Goal: Task Accomplishment & Management: Complete application form

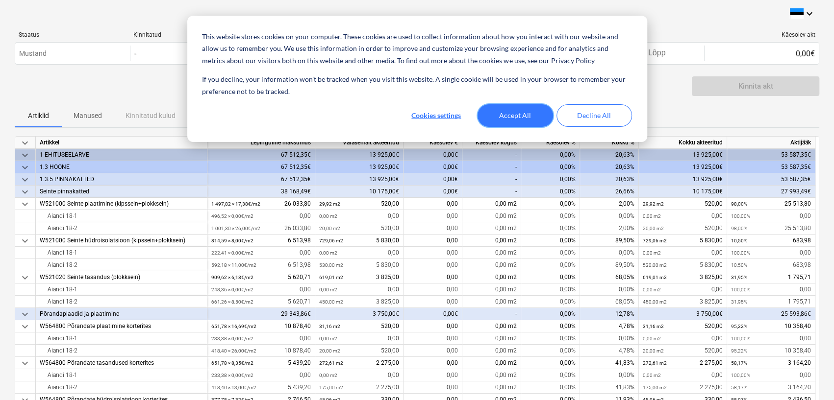
click at [510, 115] on button "Accept All" at bounding box center [514, 115] width 75 height 23
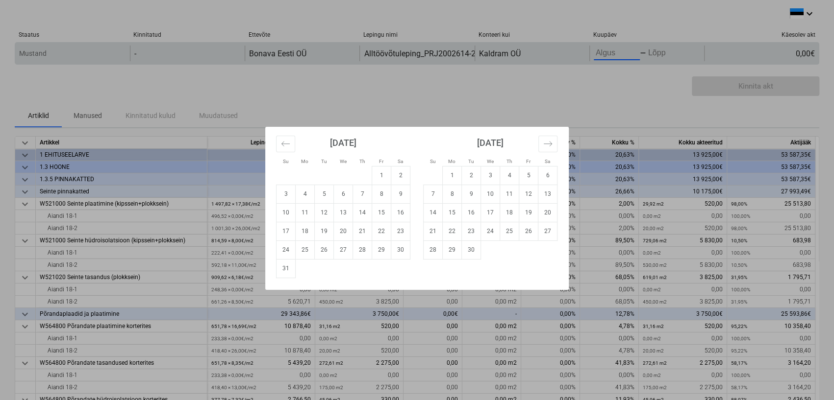
click at [609, 54] on body "This website stores cookies on your computer. These cookies are used to collect…" at bounding box center [417, 200] width 834 height 400
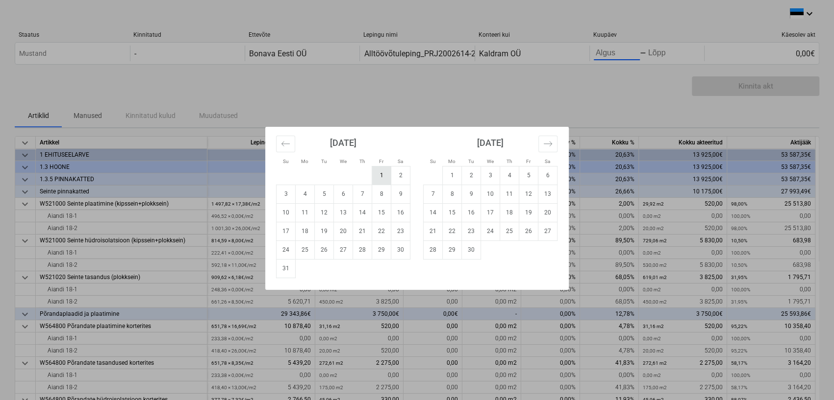
click at [381, 170] on td "1" at bounding box center [381, 175] width 19 height 19
type input "[DATE]"
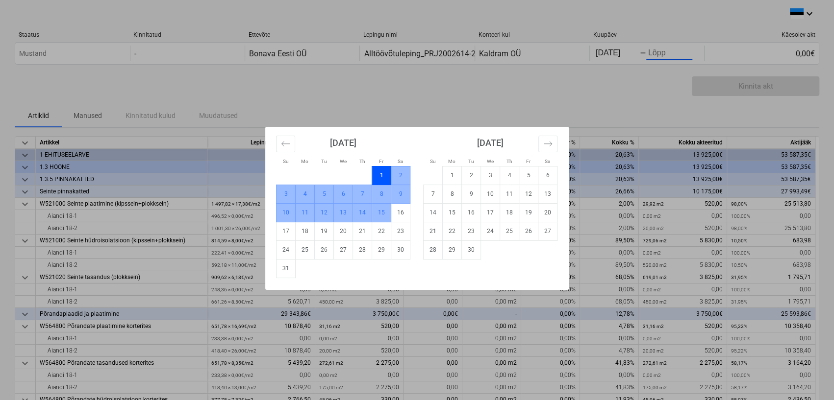
click at [387, 213] on td "15" at bounding box center [381, 212] width 19 height 19
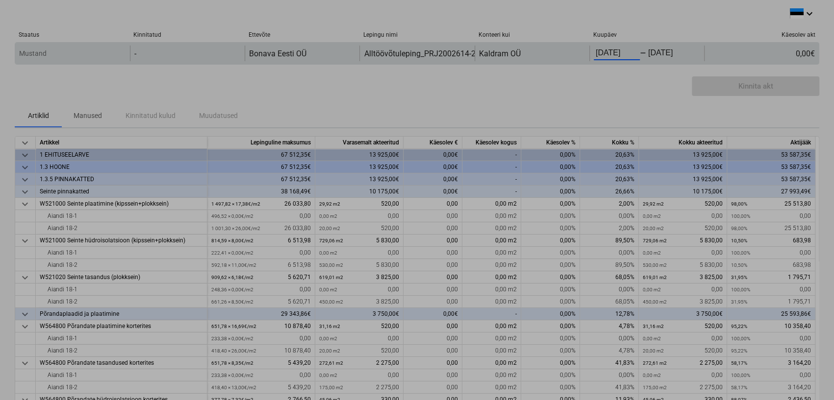
click at [616, 55] on body "This website stores cookies on your computer. These cookies are used to collect…" at bounding box center [417, 200] width 834 height 400
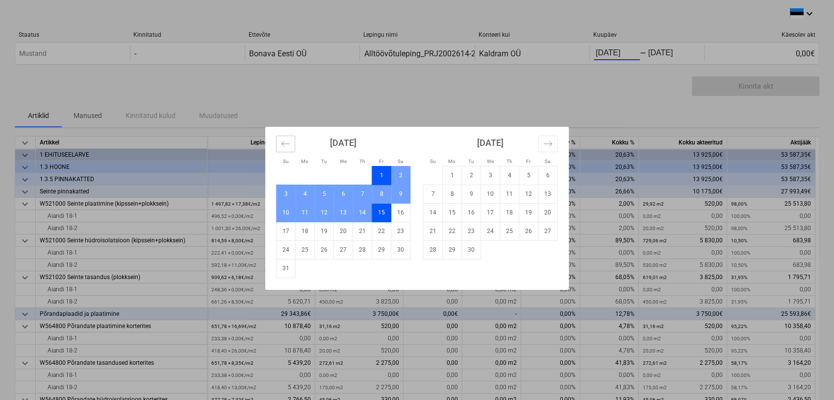
click at [283, 144] on icon "Move backward to switch to the previous month." at bounding box center [285, 143] width 9 height 9
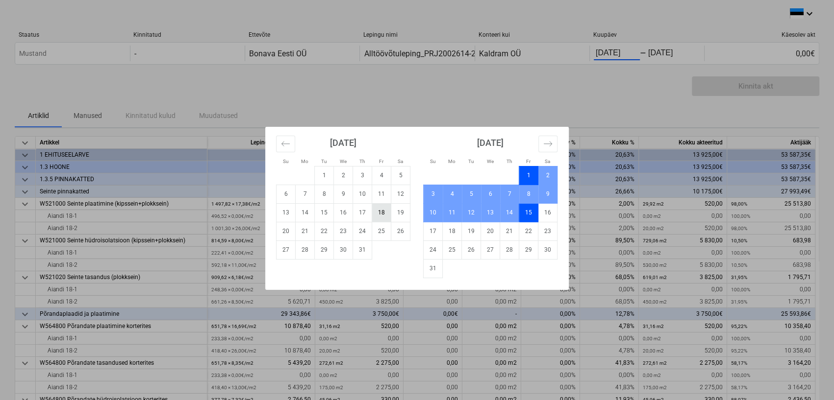
click at [384, 212] on td "18" at bounding box center [381, 212] width 19 height 19
type input "[DATE]"
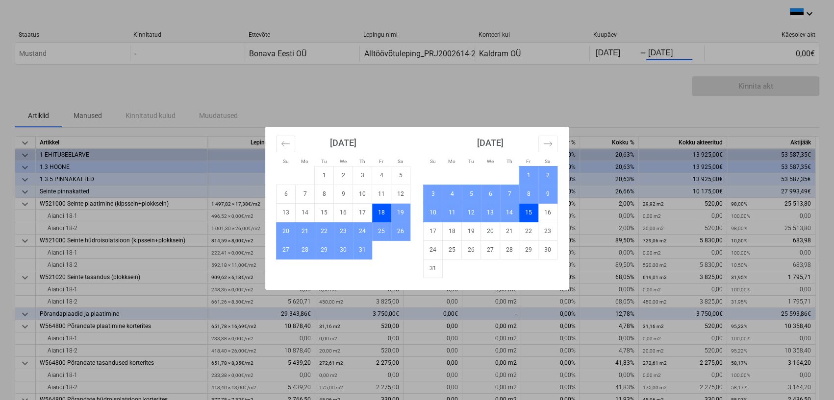
click at [607, 102] on div "Su Mo Tu We Th Fr Sa Su Mo Tu We Th Fr Sa [DATE] 1 2 3 4 5 6 7 8 9 10 11 12 13 …" at bounding box center [417, 200] width 834 height 400
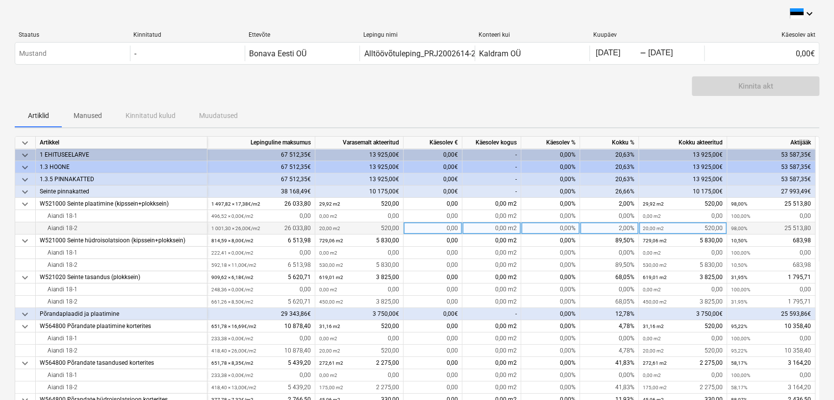
click at [497, 229] on div "0,00 m2" at bounding box center [491, 229] width 59 height 12
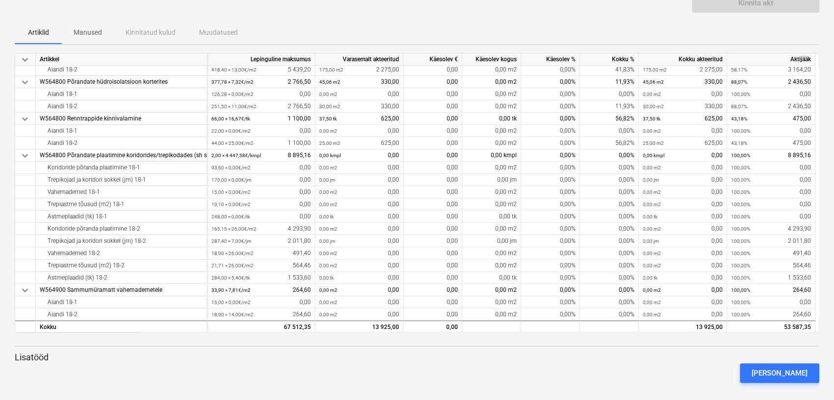
scroll to position [89, 0]
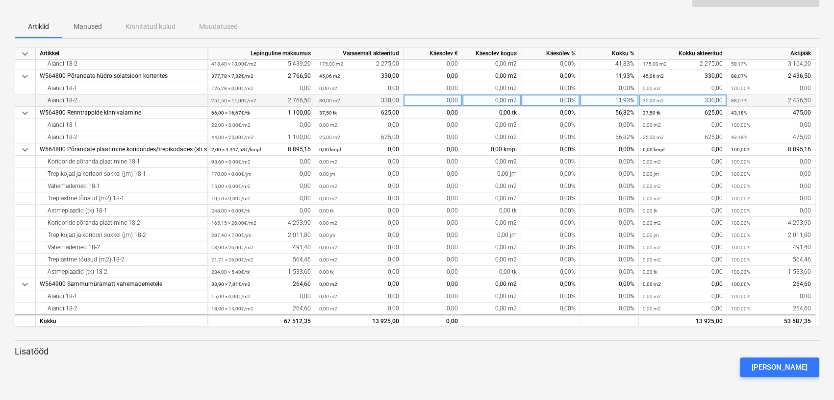
click at [486, 99] on div "0,00 m2" at bounding box center [491, 101] width 59 height 12
type input "70"
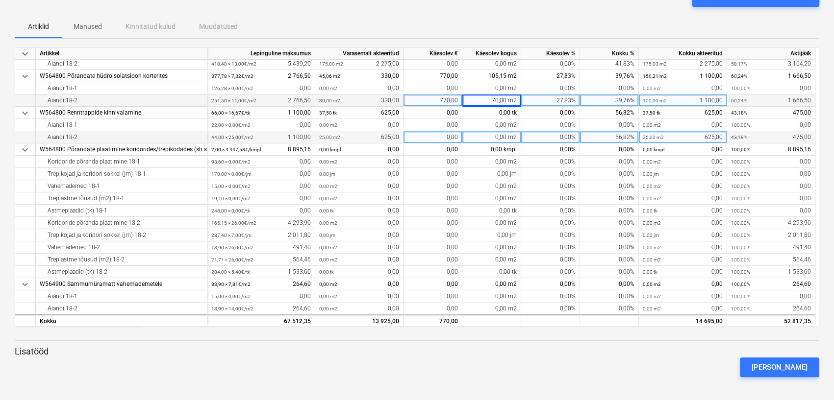
click at [494, 136] on div "0,00 m2" at bounding box center [491, 137] width 59 height 12
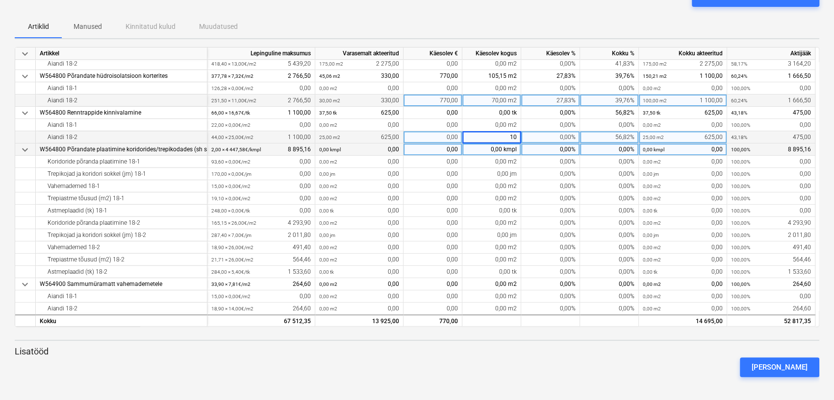
type input "1"
type input "9"
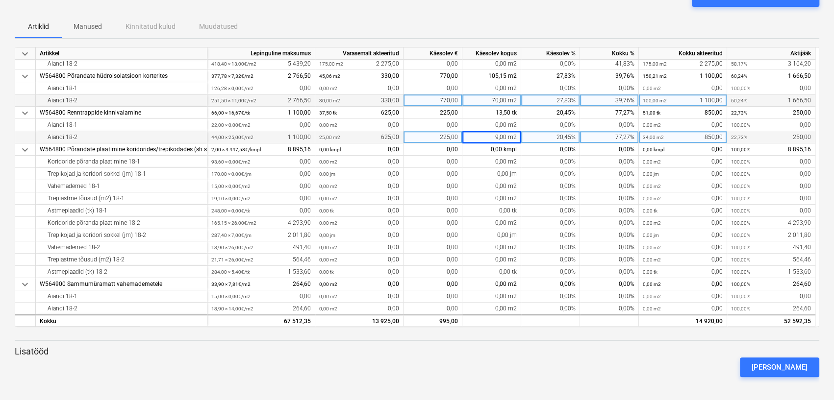
click at [497, 138] on div "9,00 m2" at bounding box center [491, 137] width 59 height 12
type input "10"
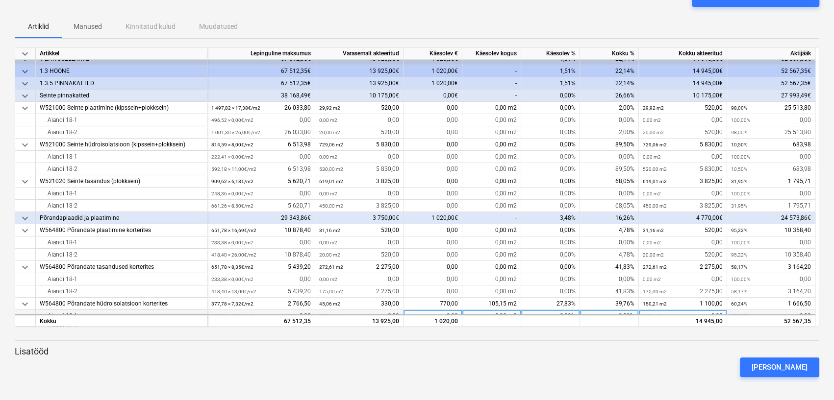
scroll to position [0, 0]
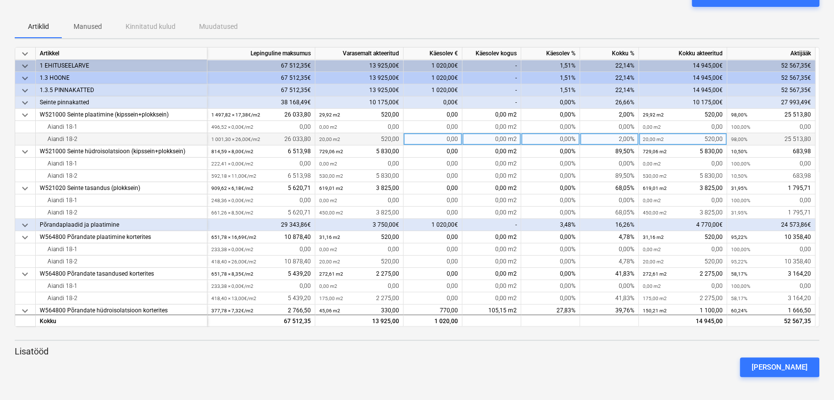
click at [501, 140] on div "0,00 m2" at bounding box center [491, 139] width 59 height 12
click at [498, 141] on div "0,00 m2" at bounding box center [491, 139] width 59 height 12
type input "330"
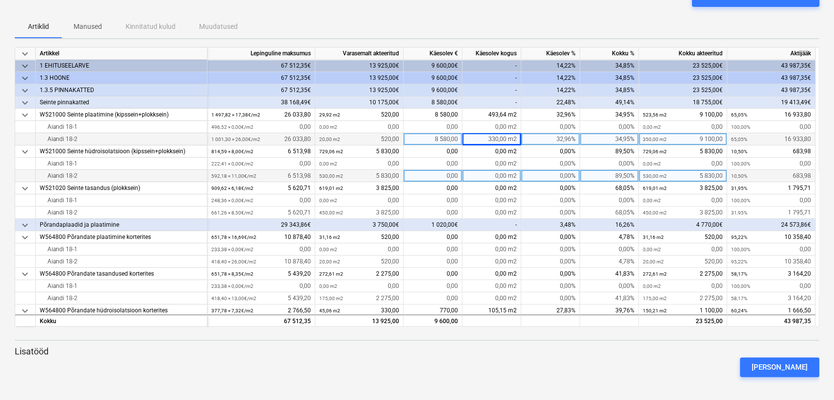
click at [498, 174] on div "0,00 m2" at bounding box center [491, 176] width 59 height 12
click at [498, 174] on input at bounding box center [491, 176] width 58 height 12
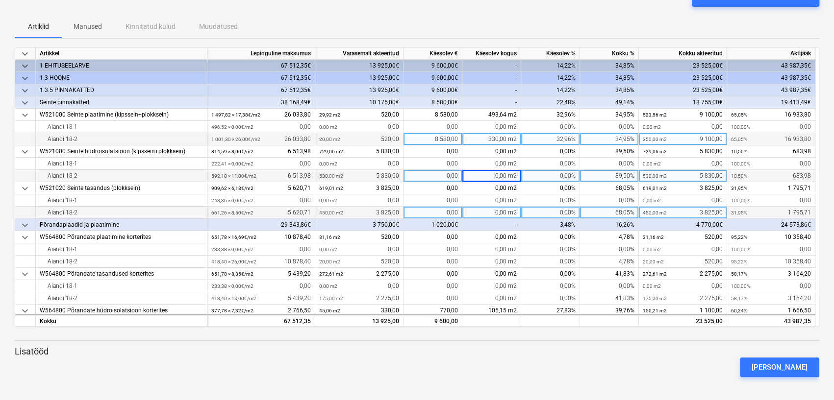
click at [497, 213] on div "0,00 m2" at bounding box center [491, 213] width 59 height 12
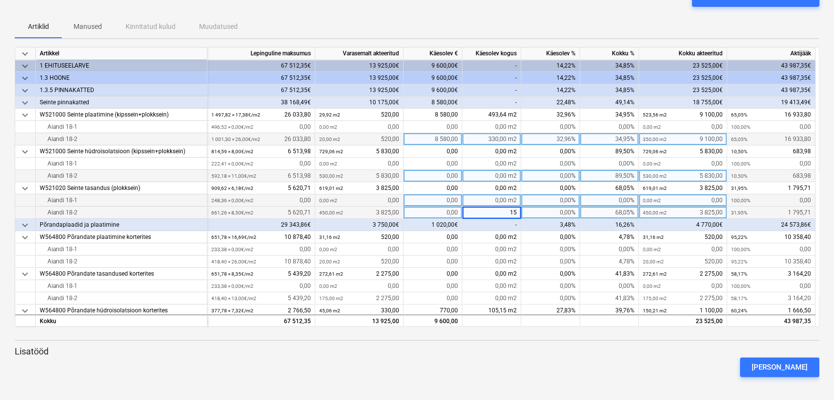
type input "150"
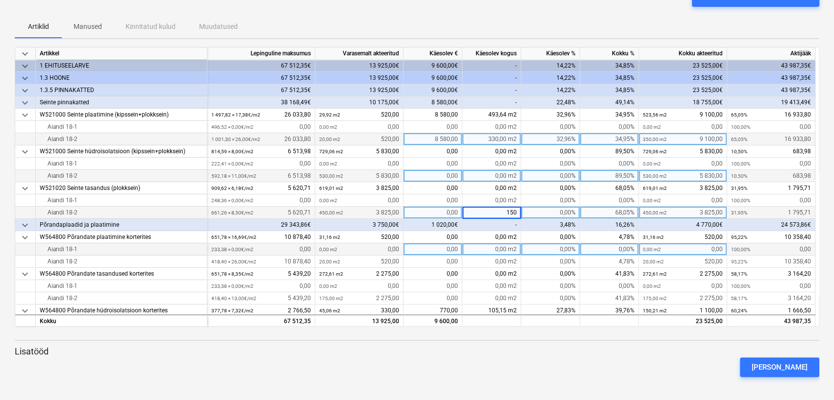
click at [484, 248] on div "0,00 m2" at bounding box center [491, 250] width 59 height 12
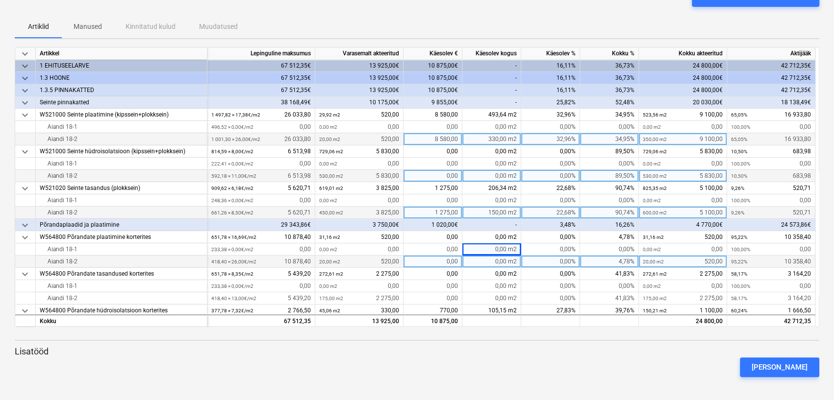
click at [487, 262] on div "0,00 m2" at bounding box center [491, 262] width 59 height 12
type input "150"
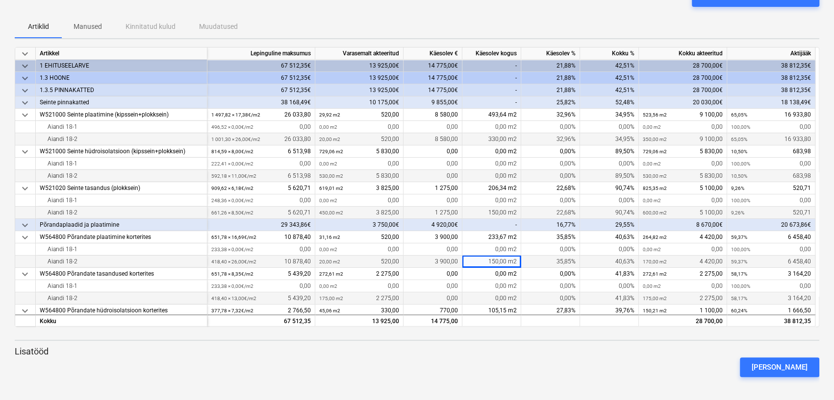
click at [492, 297] on div "0,00 m2" at bounding box center [491, 299] width 59 height 12
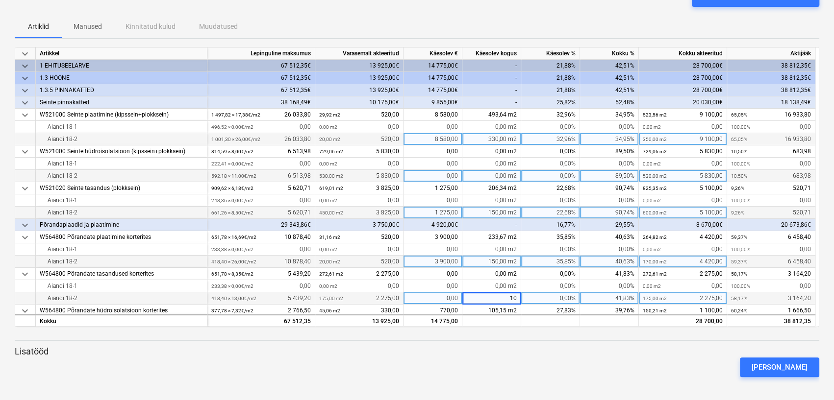
type input "100"
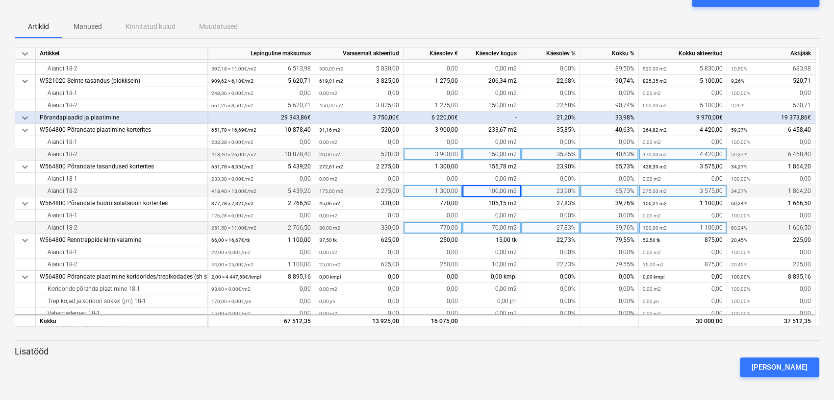
scroll to position [88, 0]
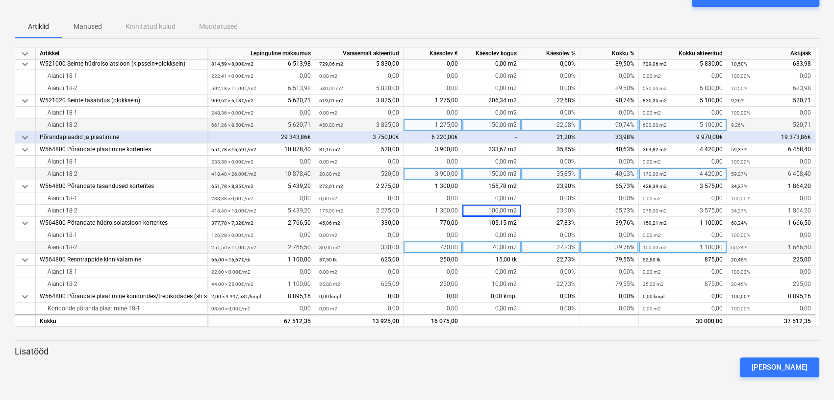
click at [499, 127] on div "150,00 m2" at bounding box center [491, 125] width 59 height 12
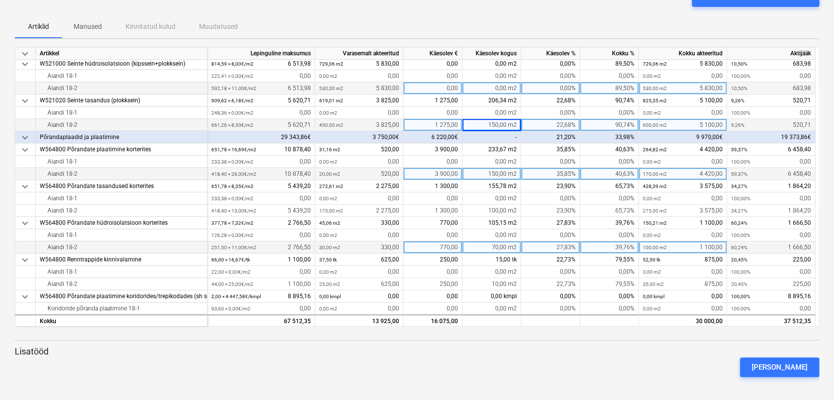
click at [506, 88] on div "0,00 m2" at bounding box center [491, 88] width 59 height 12
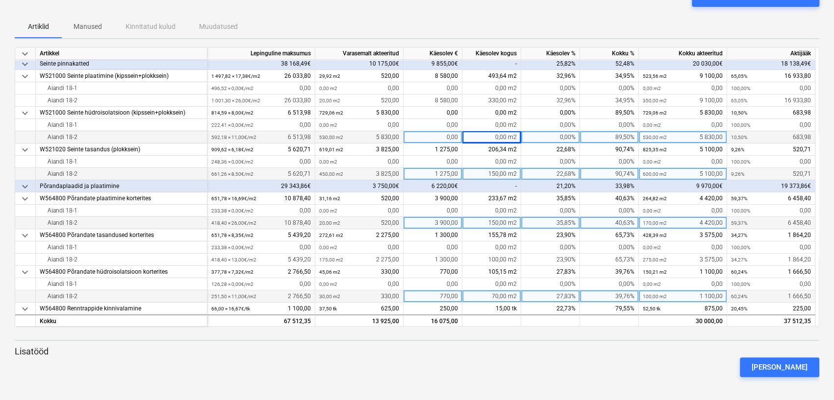
click at [496, 296] on div "70,00 m2" at bounding box center [491, 297] width 59 height 12
type input "120"
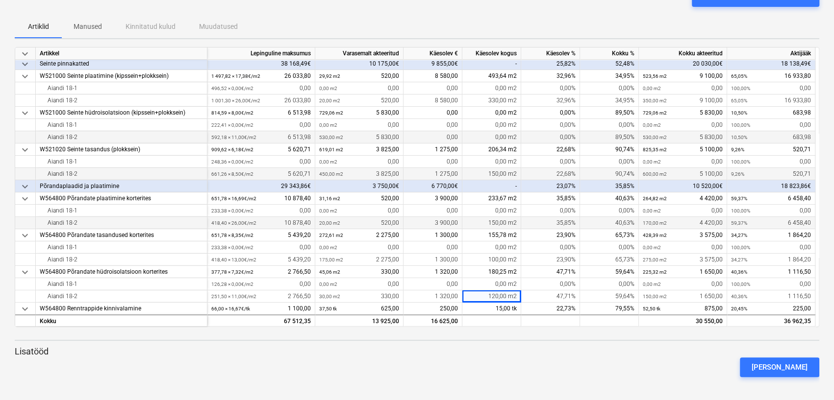
click at [500, 366] on div "[PERSON_NAME]" at bounding box center [417, 367] width 812 height 27
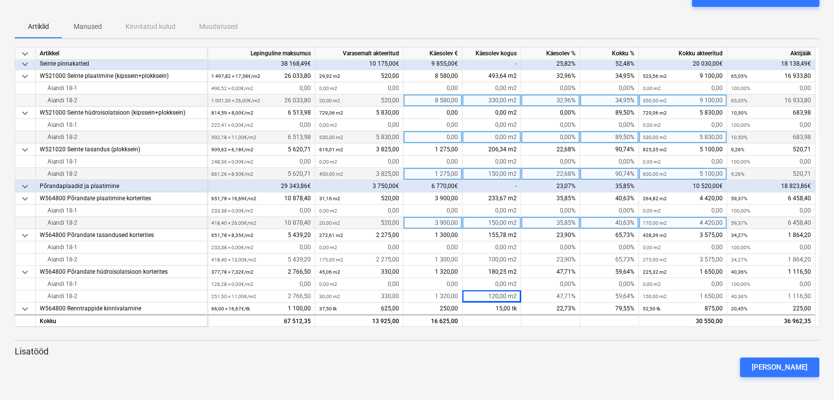
click at [497, 102] on div "330,00 m2" at bounding box center [491, 101] width 59 height 12
type input "430"
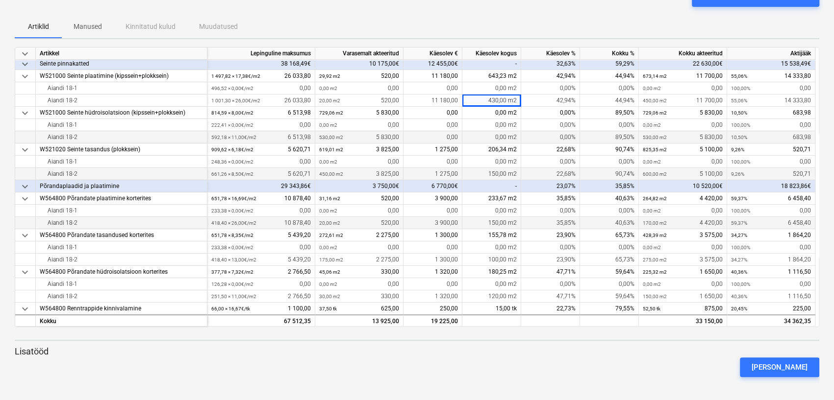
click at [510, 369] on div "[PERSON_NAME]" at bounding box center [417, 367] width 812 height 27
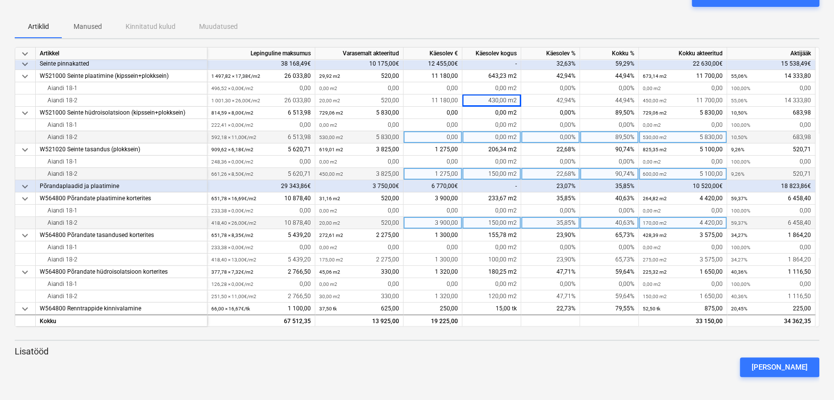
click at [498, 171] on div "150,00 m2" at bounding box center [491, 174] width 59 height 12
type input "140"
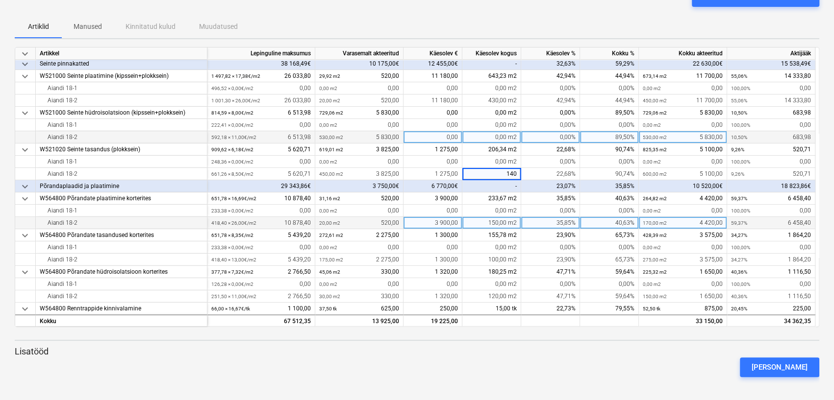
click at [497, 224] on div "150,00 m2" at bounding box center [491, 223] width 59 height 12
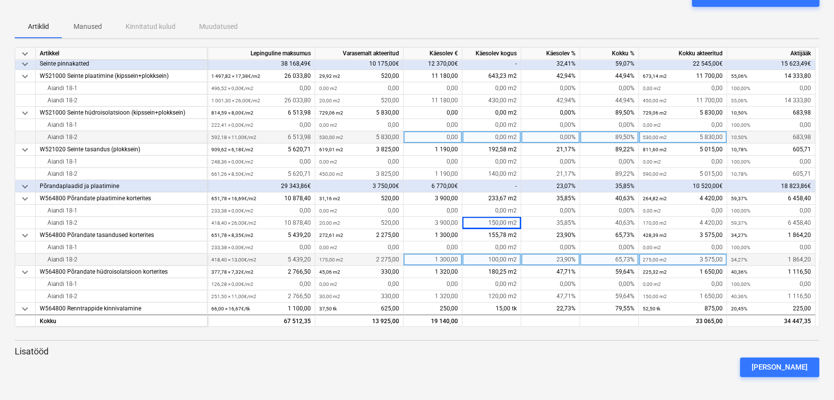
click at [495, 258] on div "100,00 m2" at bounding box center [491, 260] width 59 height 12
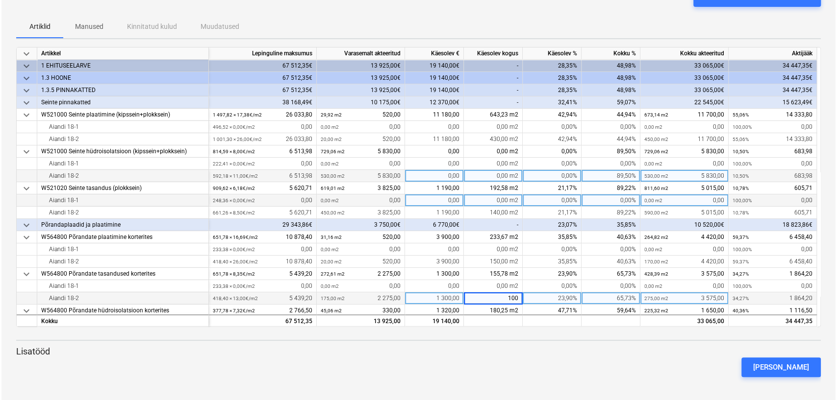
scroll to position [0, 0]
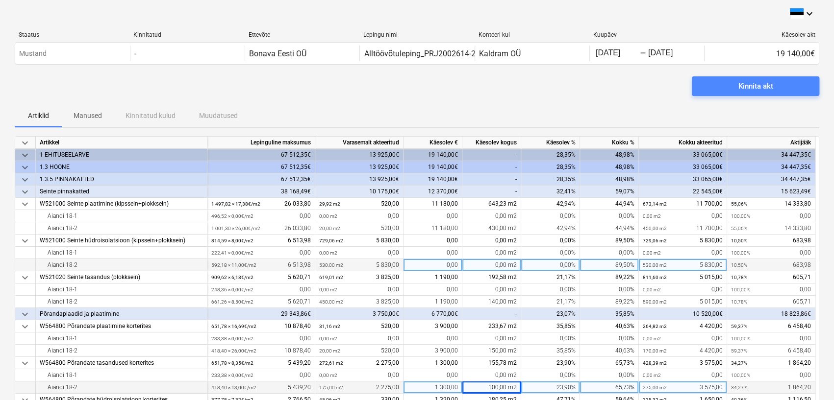
click at [722, 86] on span "Kinnita akt" at bounding box center [755, 86] width 104 height 13
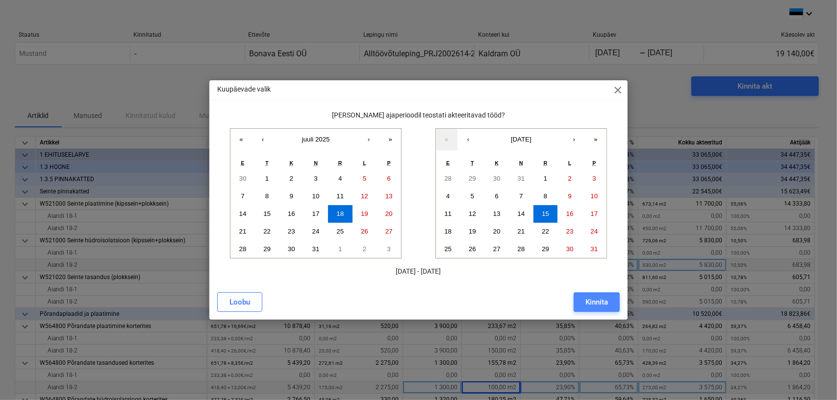
click at [595, 300] on div "Kinnita" at bounding box center [596, 302] width 23 height 13
